Goal: Task Accomplishment & Management: Manage account settings

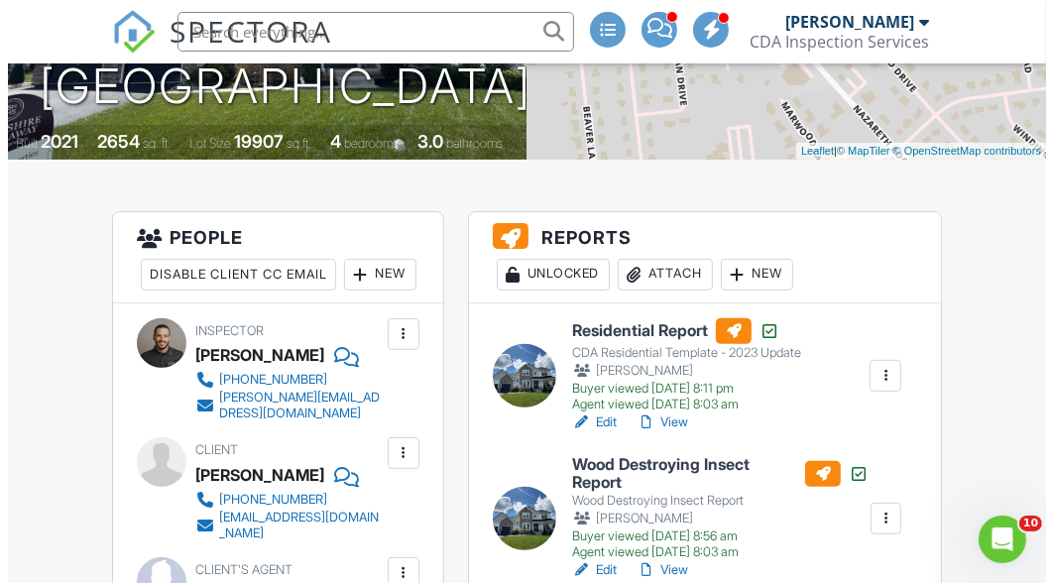
scroll to position [395, 0]
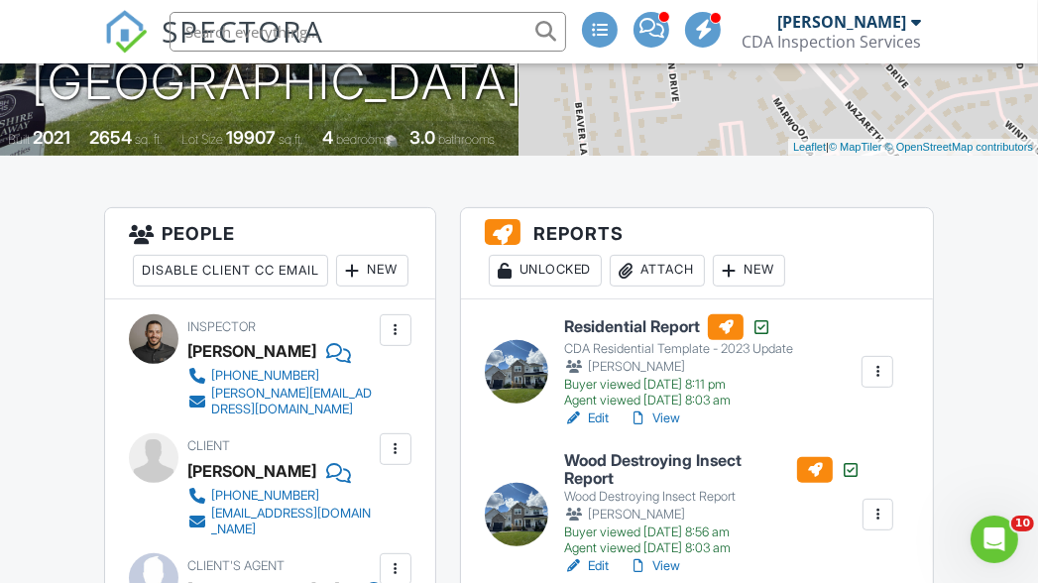
click at [647, 273] on div "Attach" at bounding box center [657, 271] width 95 height 32
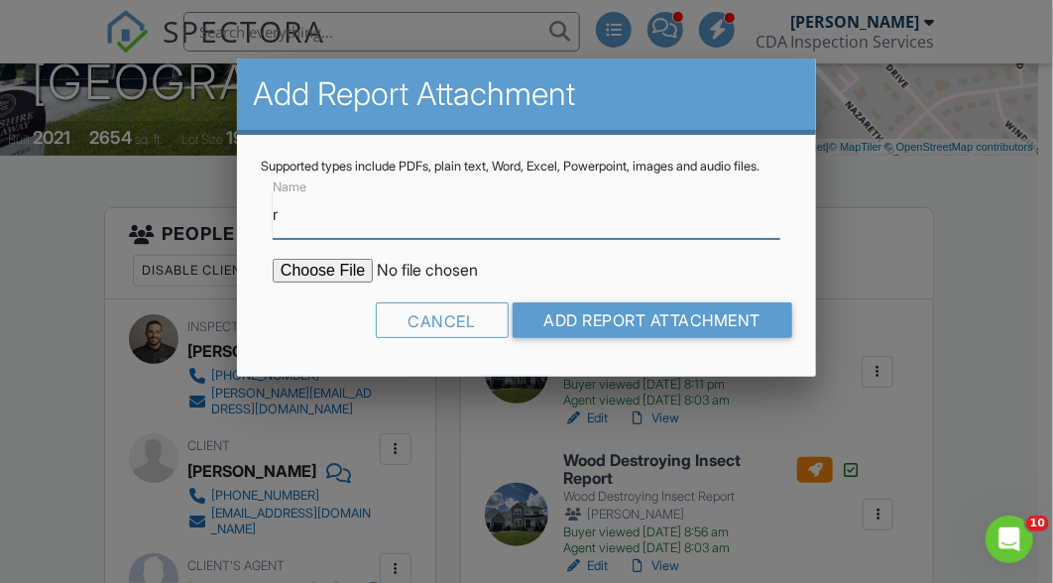
type input "Radon Test Results"
click at [322, 281] on input "file" at bounding box center [441, 271] width 337 height 24
type input "C:\fakepath\1026-Lisa-Ln_RadonReport_2eeeddb4-e744-4801-a932-0cd49b8ebbe1.pdf"
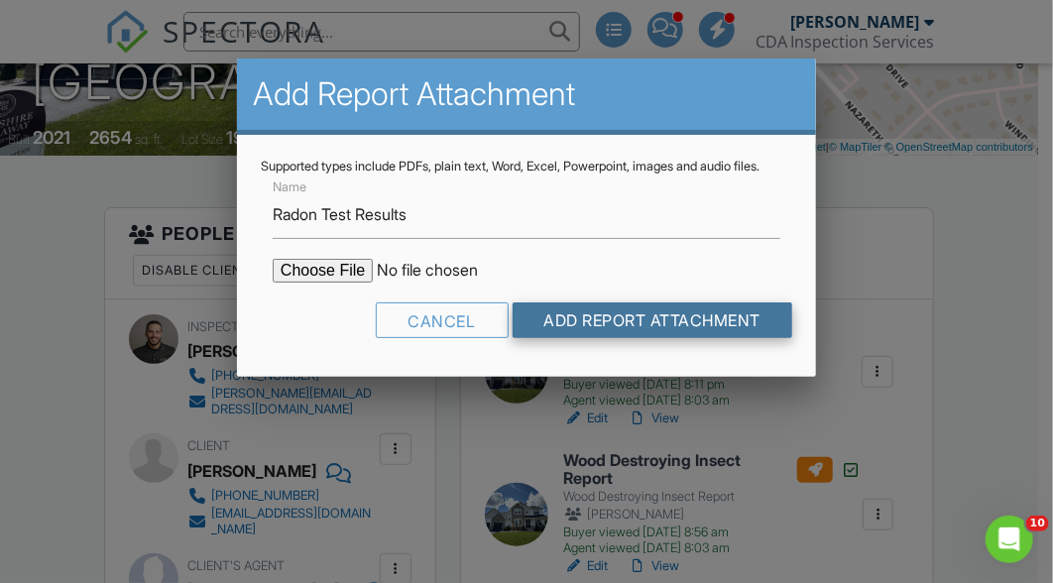
click at [561, 333] on input "Add Report Attachment" at bounding box center [652, 320] width 281 height 36
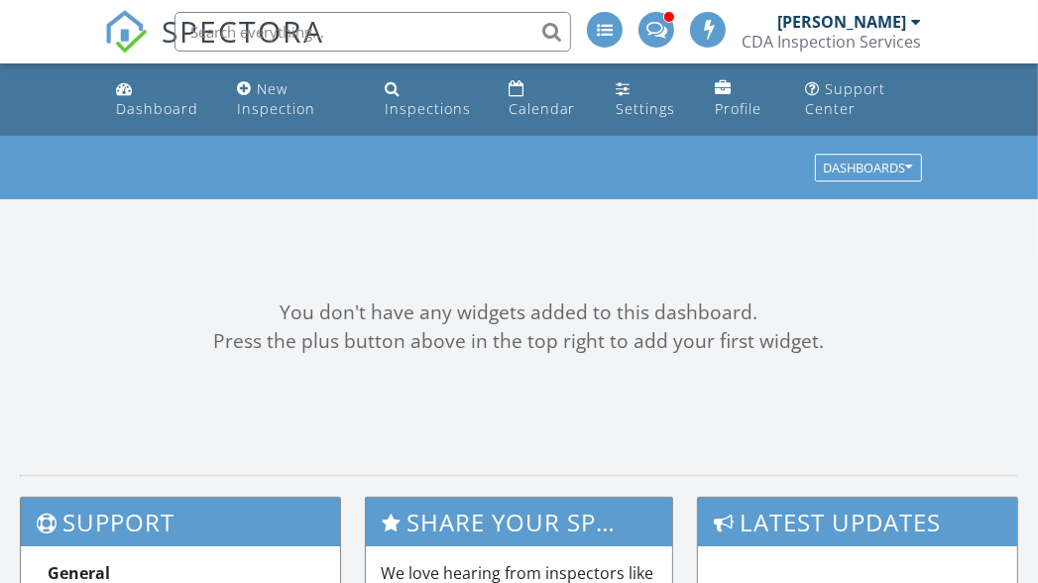
click at [357, 22] on input "text" at bounding box center [372, 32] width 397 height 40
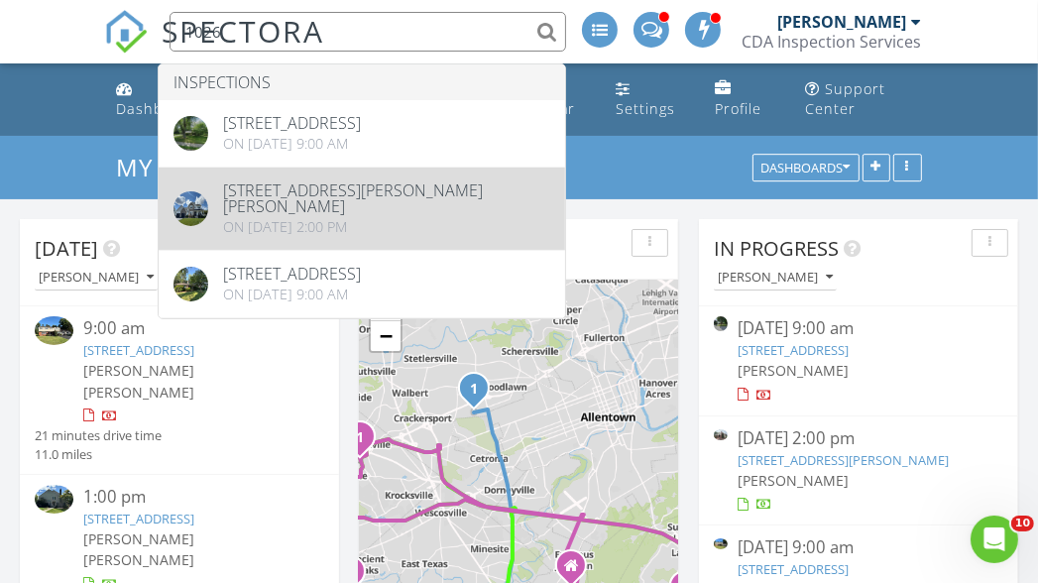
type input "1026"
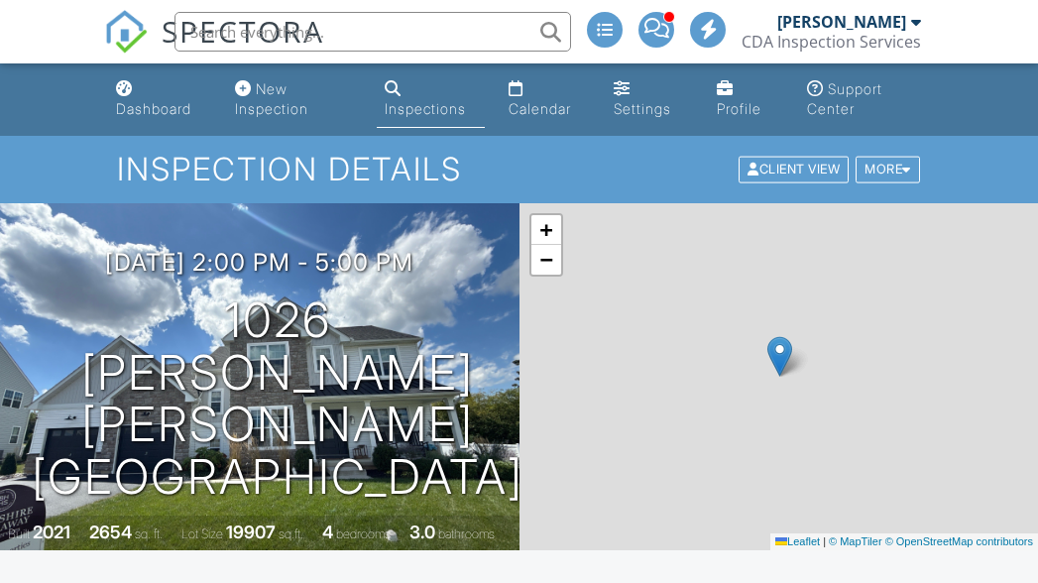
scroll to position [647, 0]
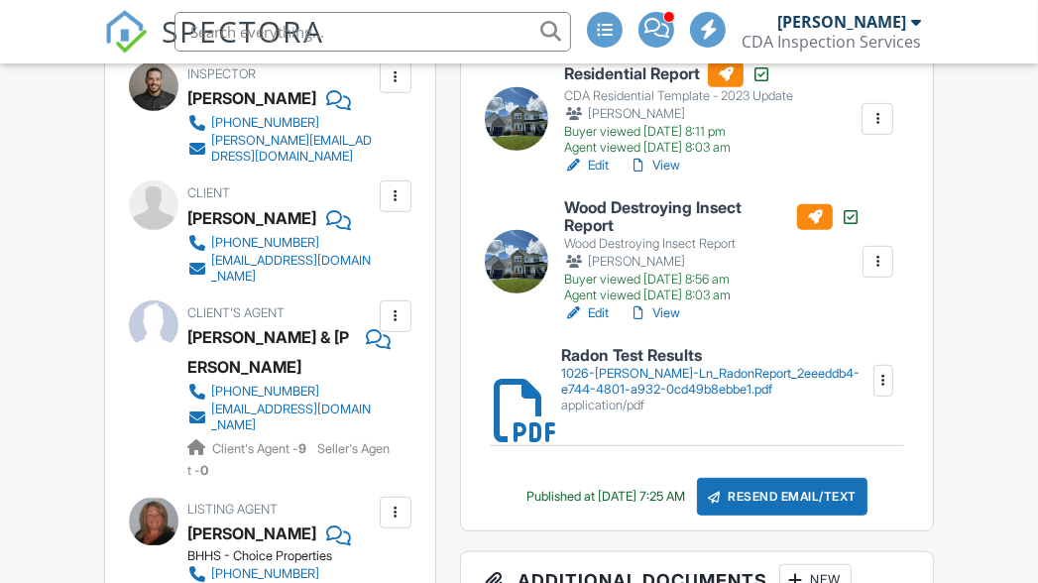
click at [801, 491] on div "Resend Email/Text" at bounding box center [782, 497] width 171 height 38
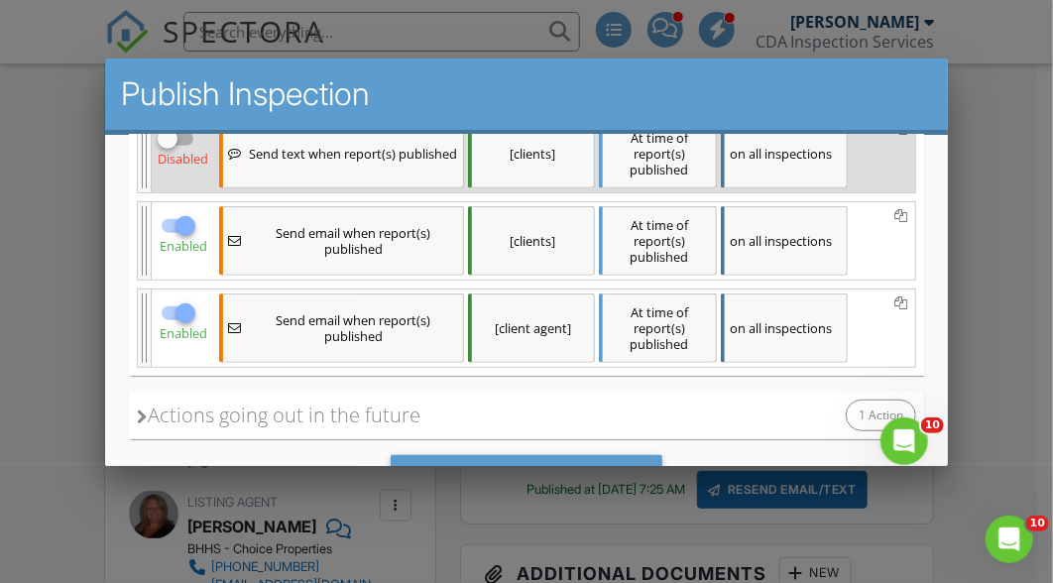
scroll to position [408, 0]
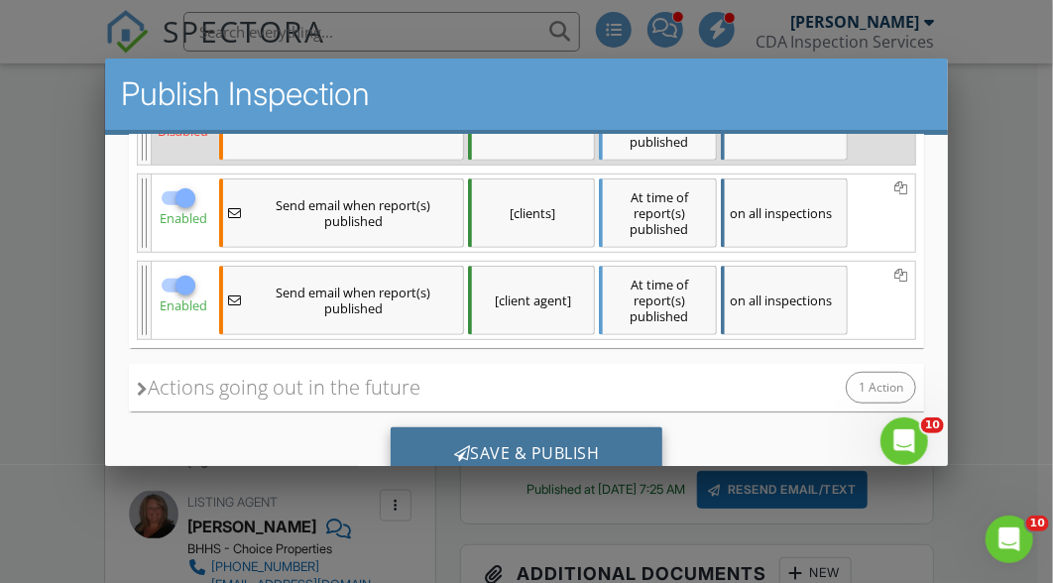
click at [487, 431] on div "Save & Publish" at bounding box center [527, 453] width 273 height 54
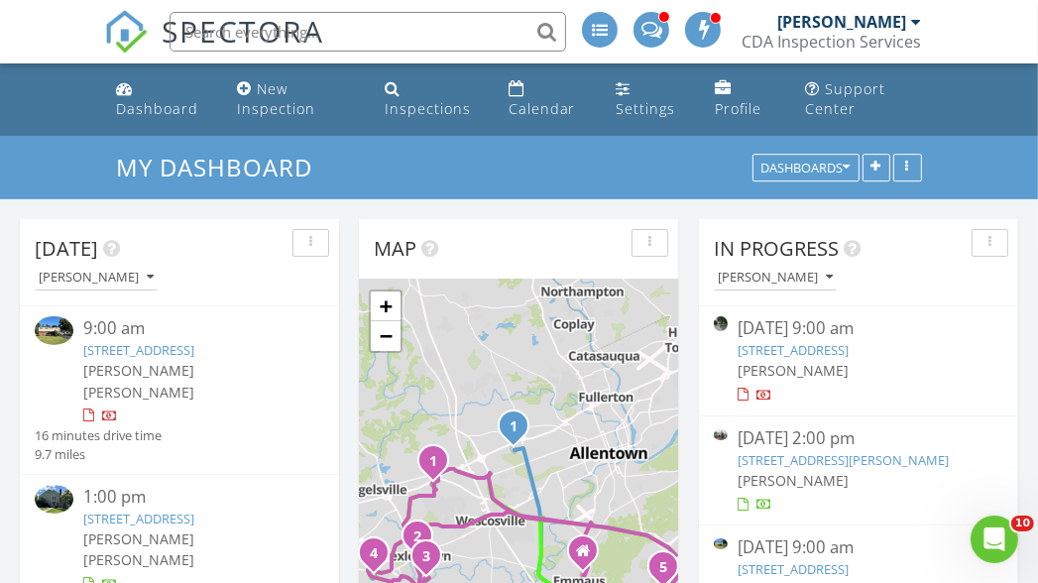
click at [186, 351] on link "[STREET_ADDRESS]" at bounding box center [138, 350] width 111 height 18
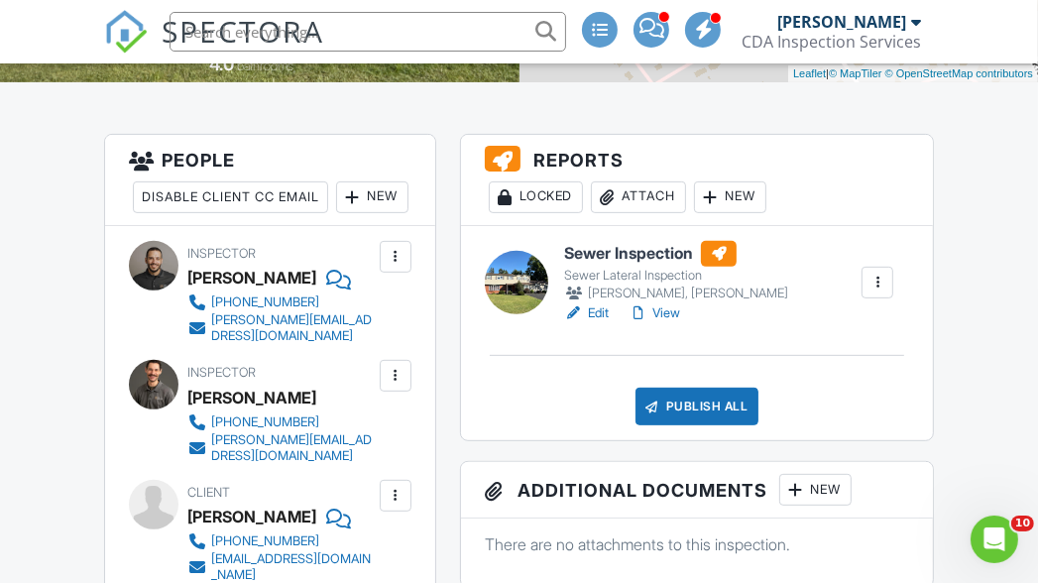
scroll to position [468, 0]
click at [585, 312] on link "Edit" at bounding box center [586, 313] width 45 height 20
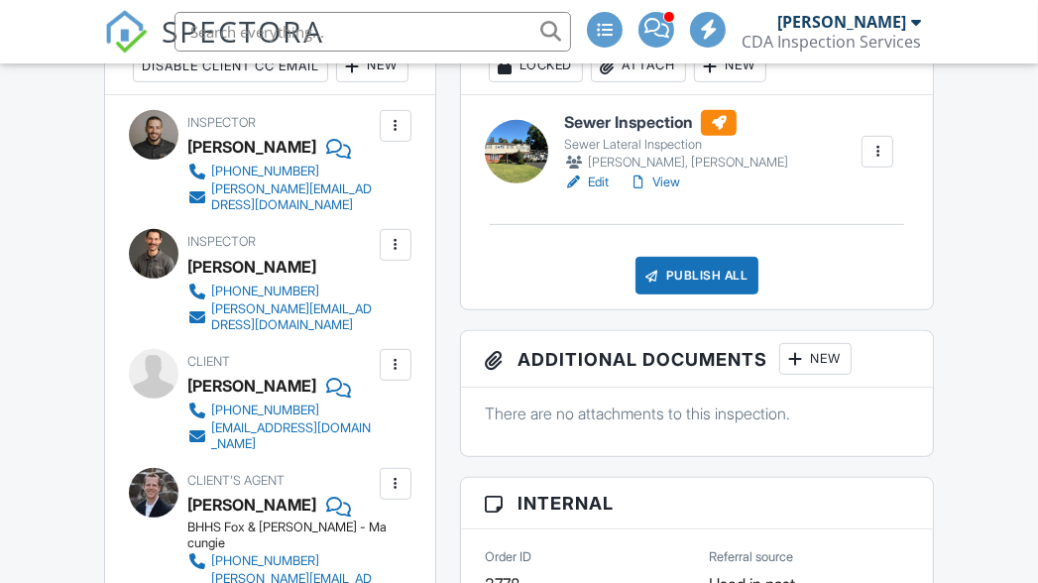
scroll to position [599, 0]
click at [655, 184] on link "View" at bounding box center [654, 182] width 52 height 20
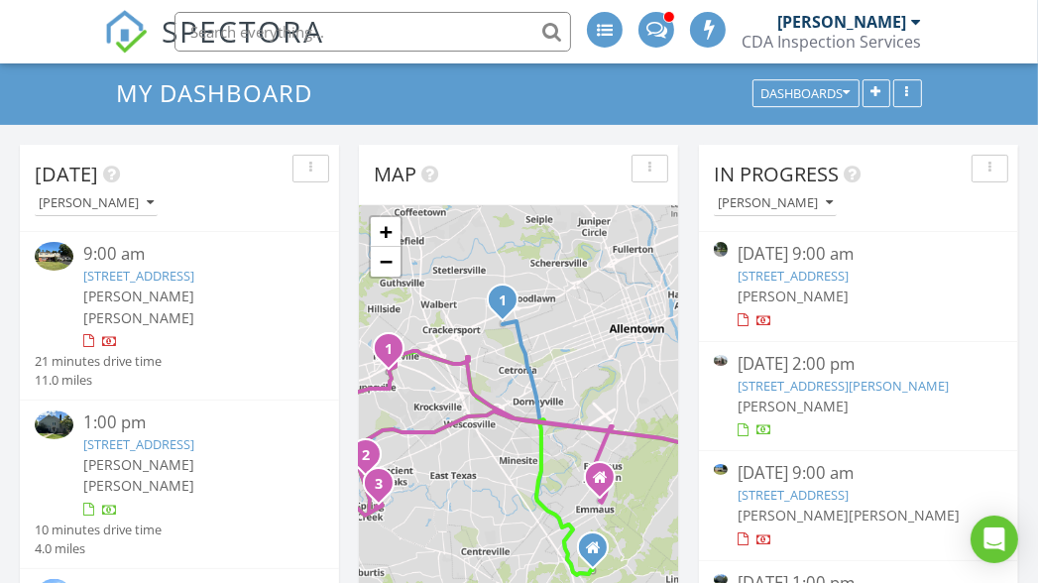
scroll to position [91, 0]
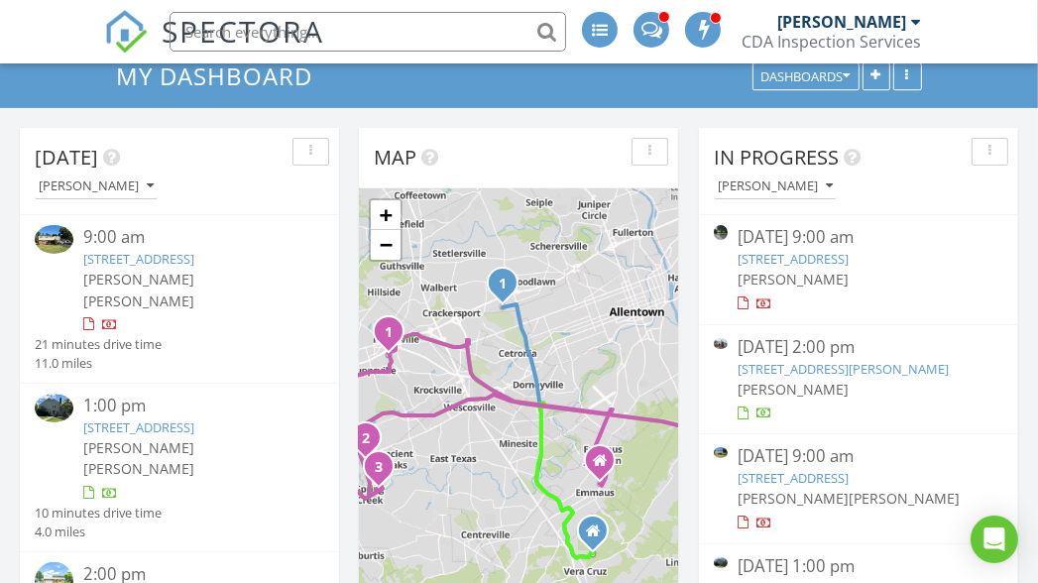
click at [159, 418] on link "[STREET_ADDRESS]" at bounding box center [138, 427] width 111 height 18
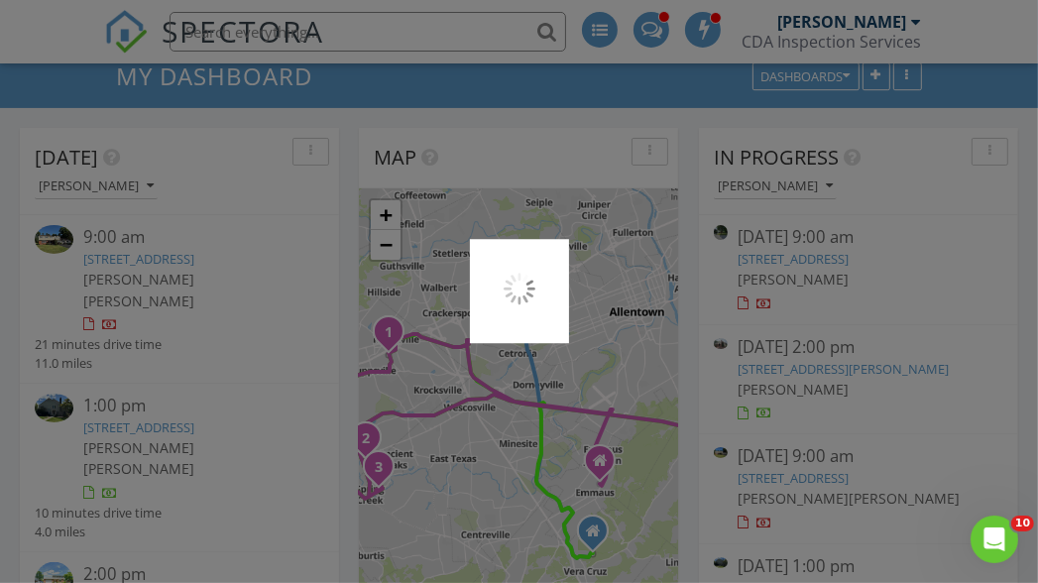
scroll to position [0, 0]
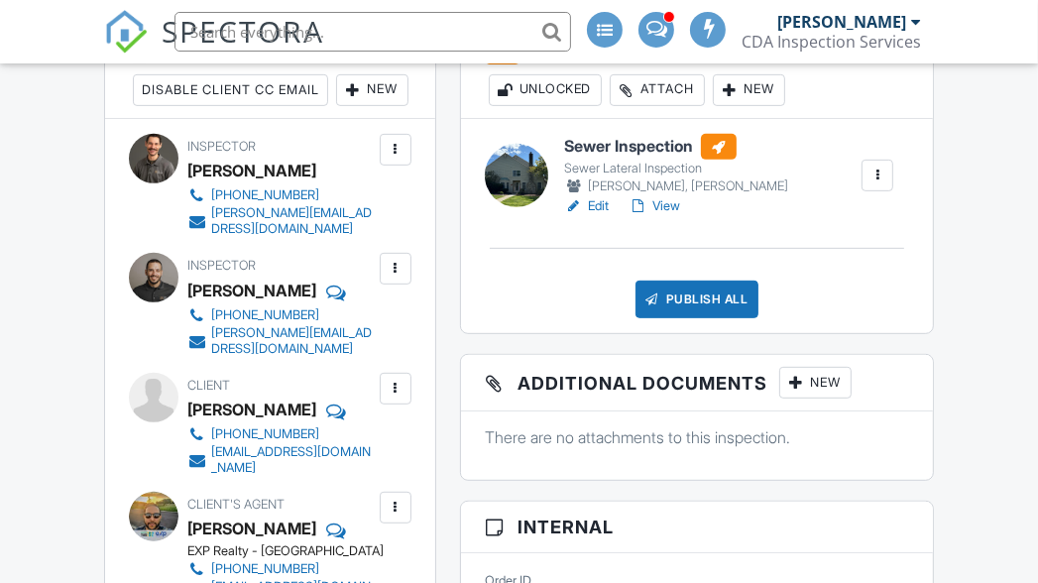
scroll to position [578, 0]
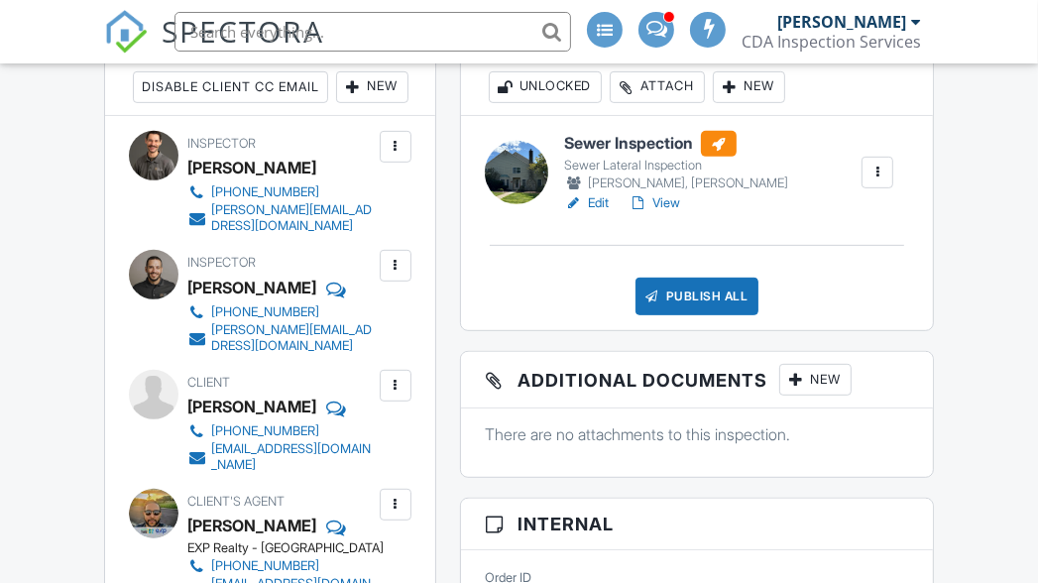
click at [685, 202] on div "Edit View" at bounding box center [676, 203] width 224 height 20
click at [671, 202] on link "View" at bounding box center [654, 203] width 52 height 20
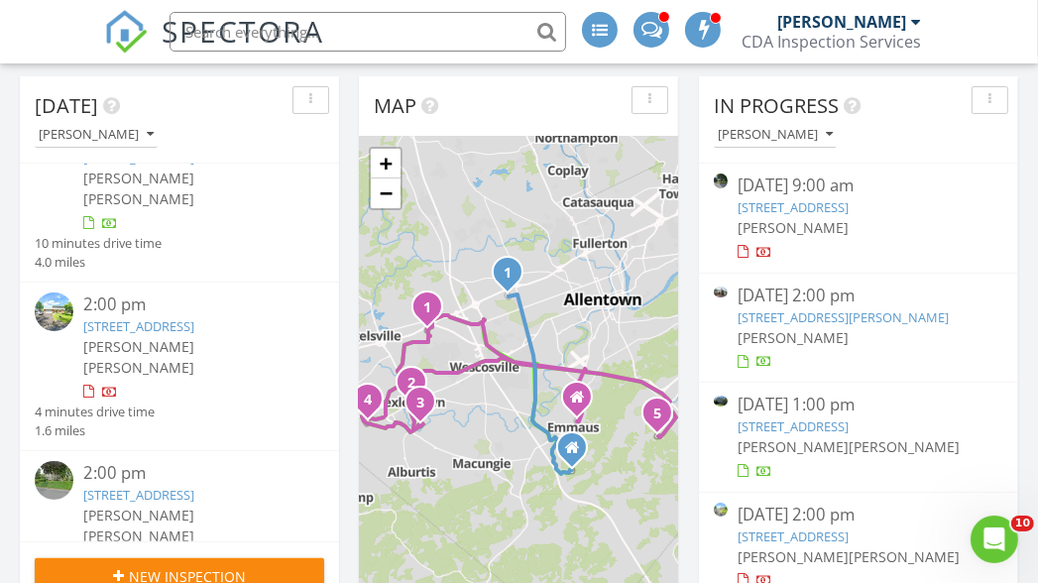
click at [174, 317] on link "7501 Spring Creek Rd, Macungie, PA 18062" at bounding box center [138, 326] width 111 height 18
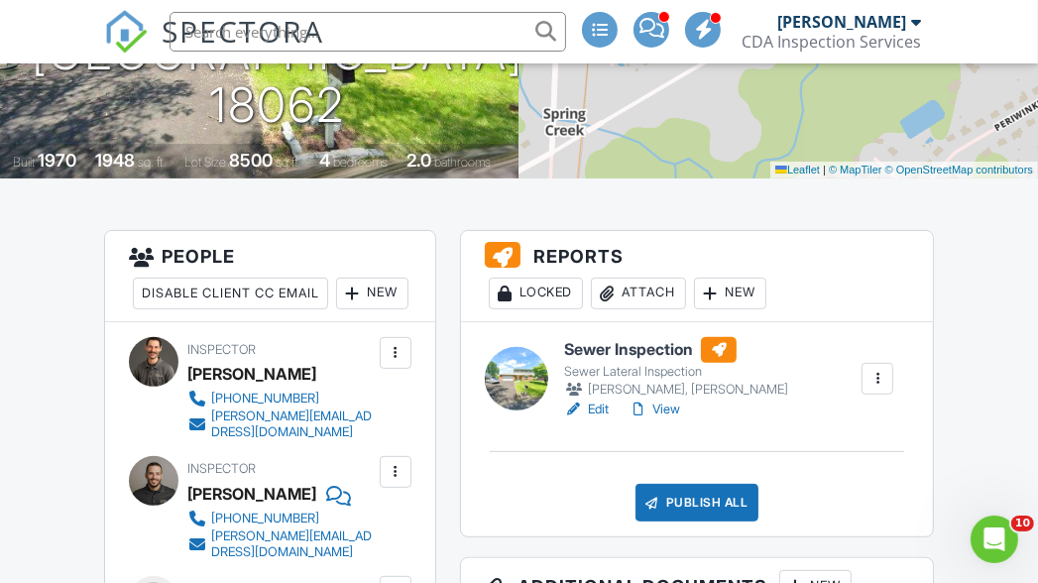
scroll to position [373, 0]
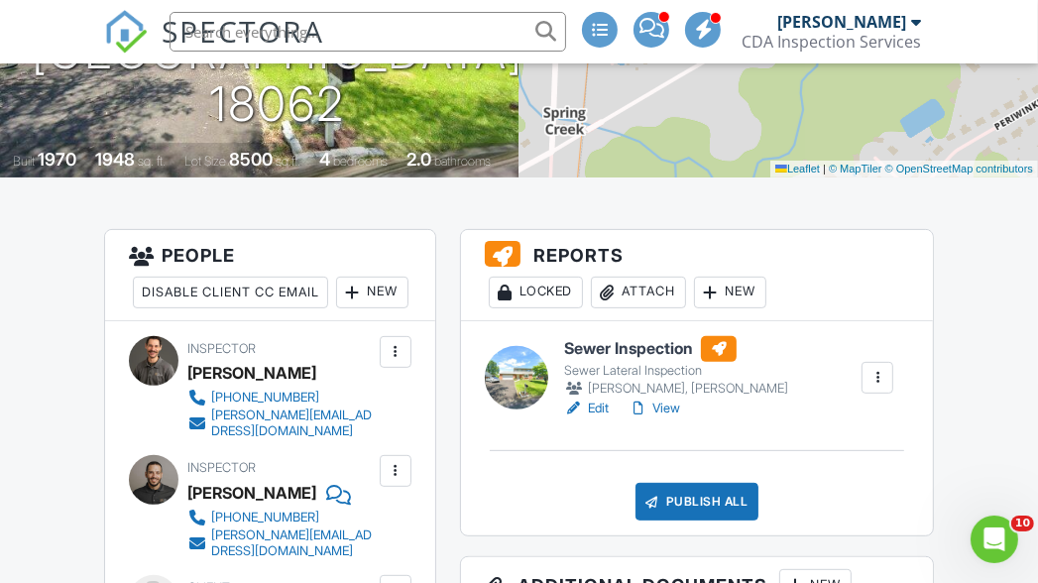
click at [602, 406] on link "Edit" at bounding box center [586, 408] width 45 height 20
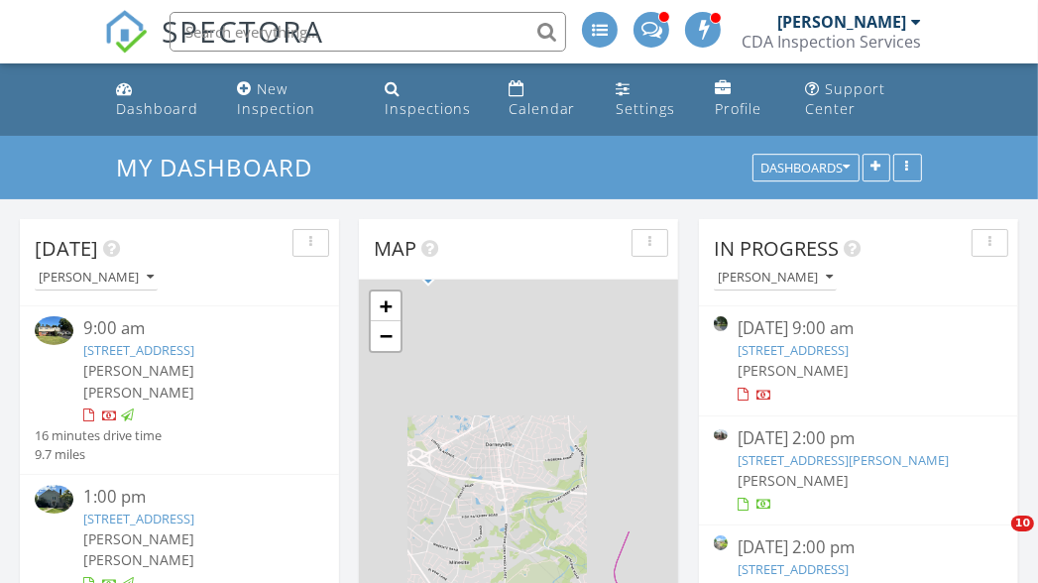
scroll to position [1835, 1069]
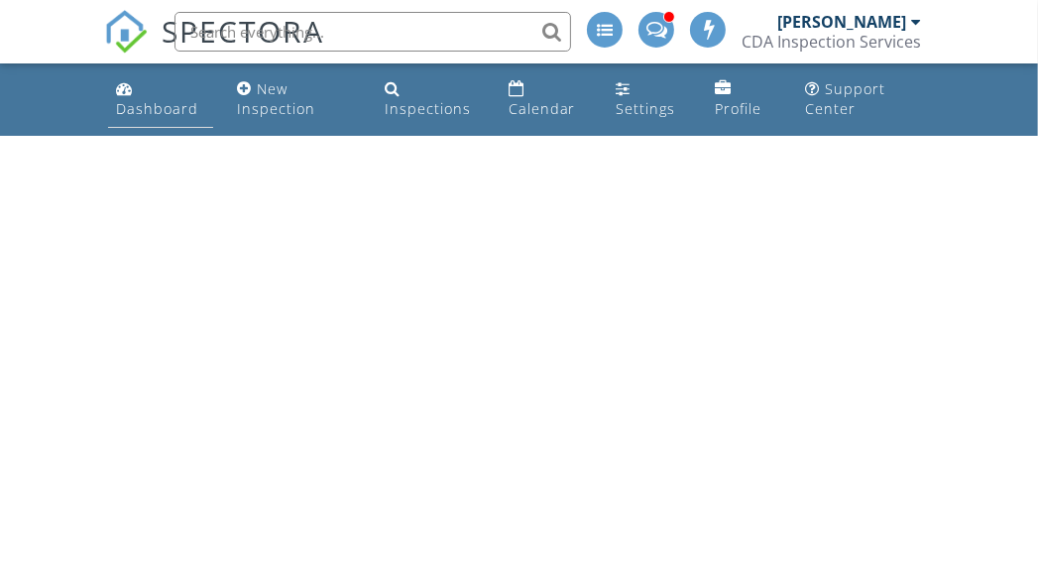
click at [127, 98] on link "Dashboard" at bounding box center [160, 99] width 105 height 57
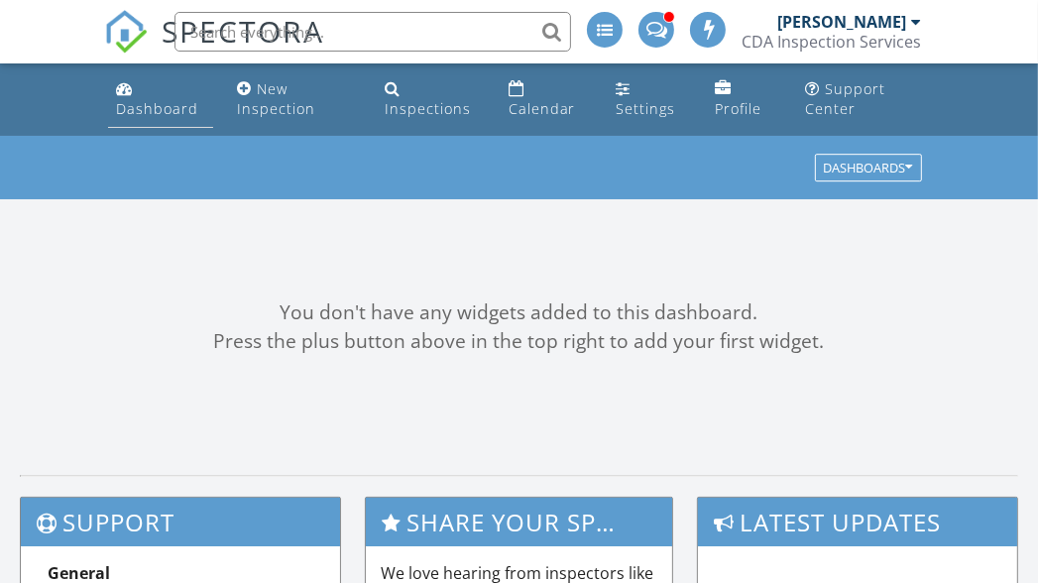
click at [154, 105] on div "Dashboard" at bounding box center [157, 108] width 82 height 19
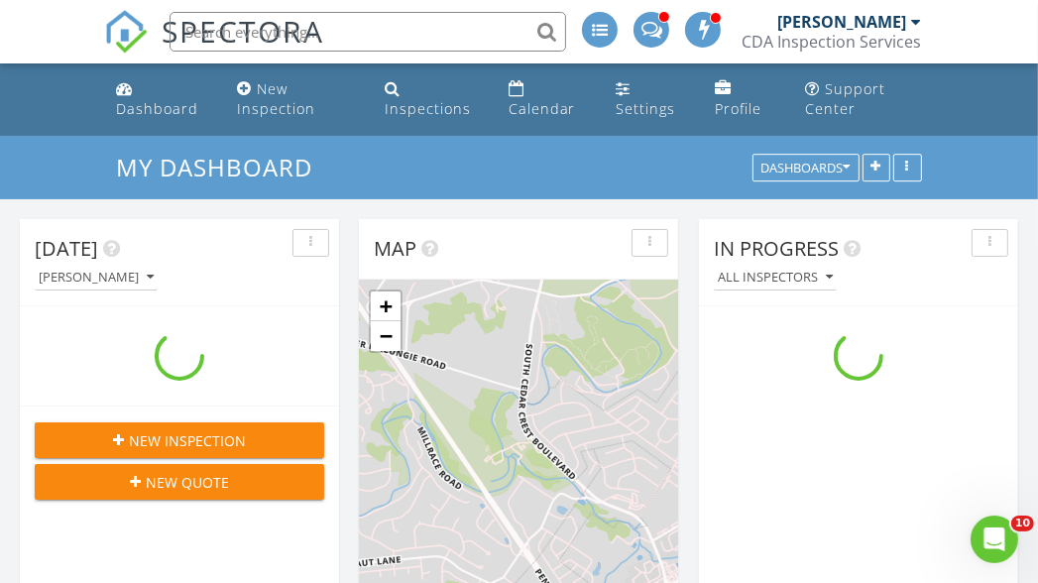
drag, startPoint x: 170, startPoint y: 323, endPoint x: 26, endPoint y: 106, distance: 260.4
click at [26, 106] on ul "Dashboard New Inspection Inspections Calendar Settings Profile Support Center" at bounding box center [519, 99] width 1038 height 72
click at [155, 99] on div "Dashboard" at bounding box center [157, 108] width 82 height 19
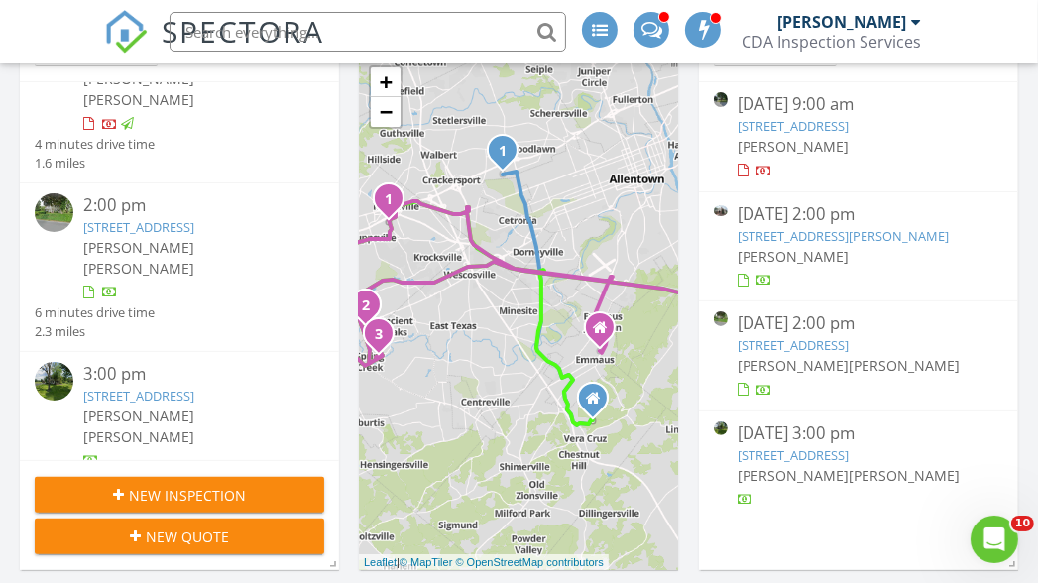
scroll to position [434, 0]
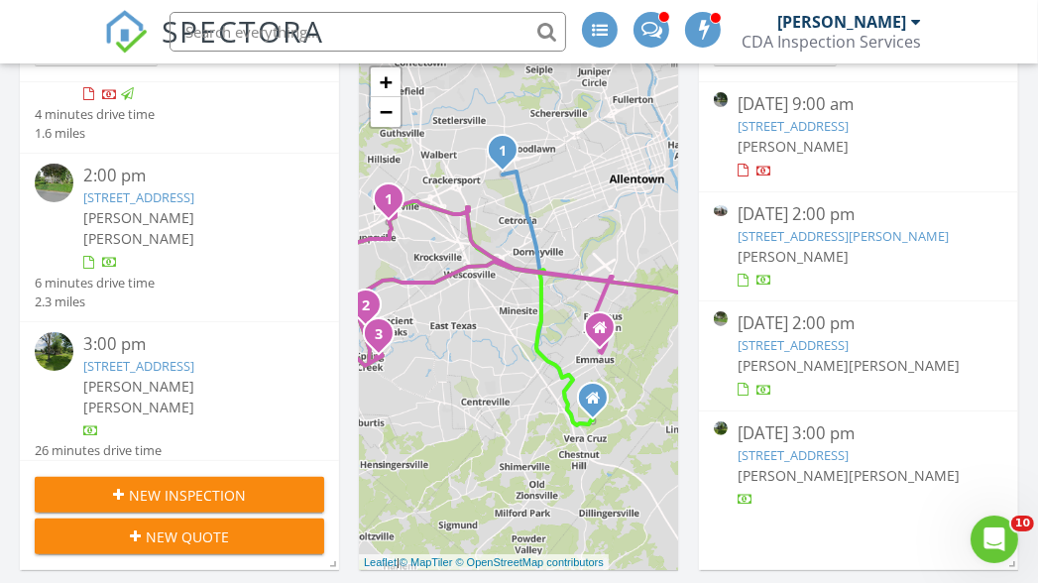
click at [143, 188] on link "9051 Breinigsville Rd, Breinigsville, PA 18031" at bounding box center [138, 197] width 111 height 18
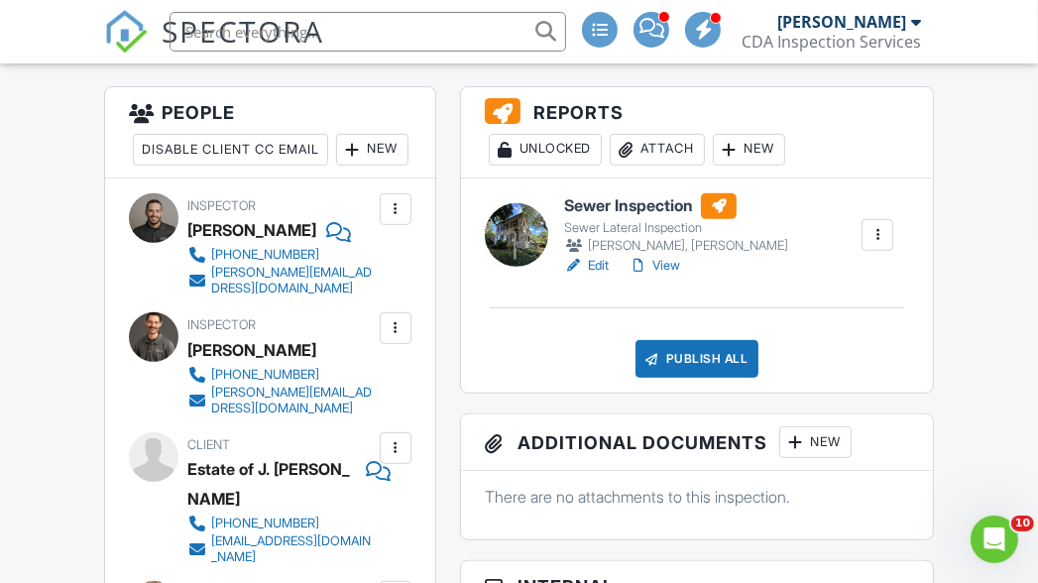
scroll to position [515, 0]
click at [603, 265] on link "Edit" at bounding box center [586, 266] width 45 height 20
